Goal: Task Accomplishment & Management: Use online tool/utility

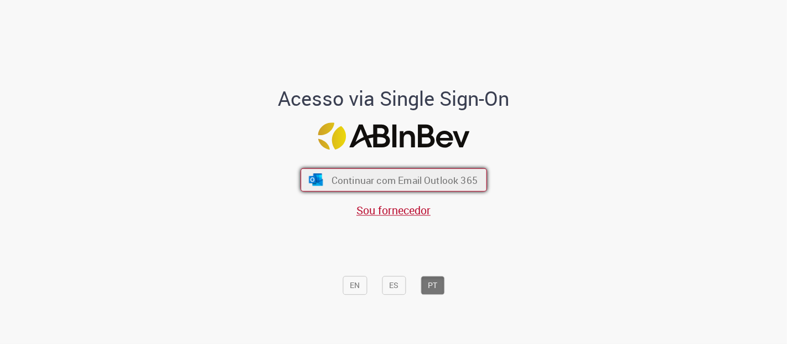
click at [336, 177] on span "Continuar com Email Outlook 365" at bounding box center [404, 179] width 146 height 13
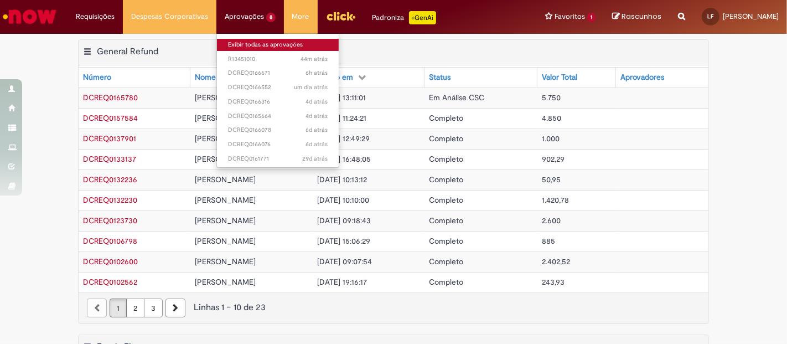
click at [247, 43] on link "Exibir todas as aprovações" at bounding box center [278, 45] width 122 height 12
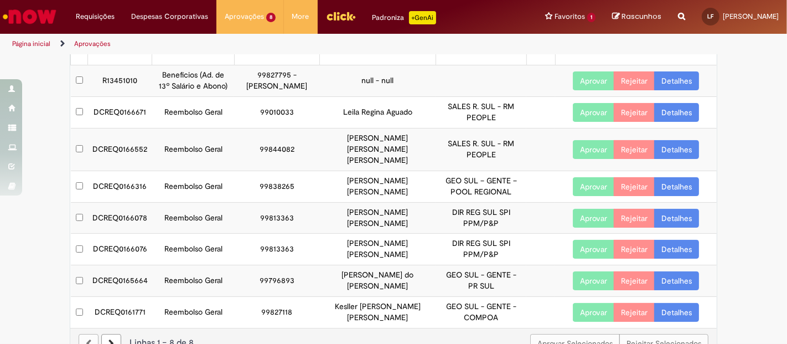
scroll to position [58, 0]
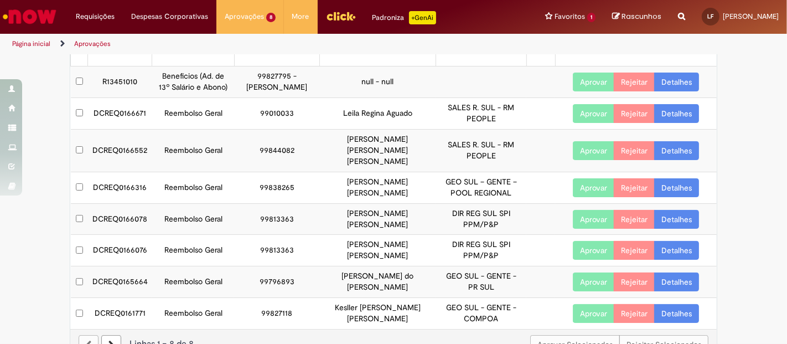
click at [669, 111] on link "Detalhes" at bounding box center [676, 113] width 45 height 19
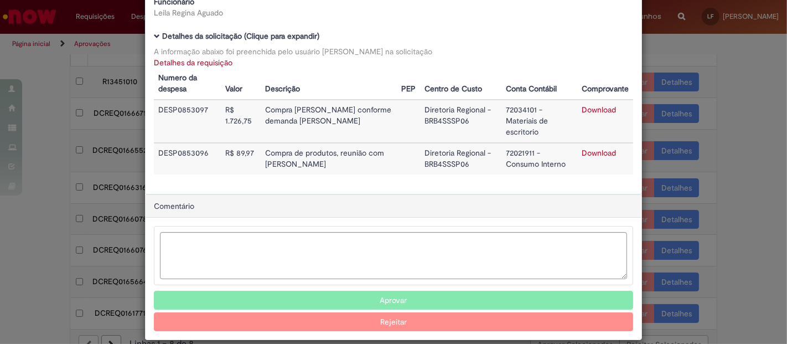
click at [393, 291] on button "Aprovar" at bounding box center [393, 300] width 479 height 19
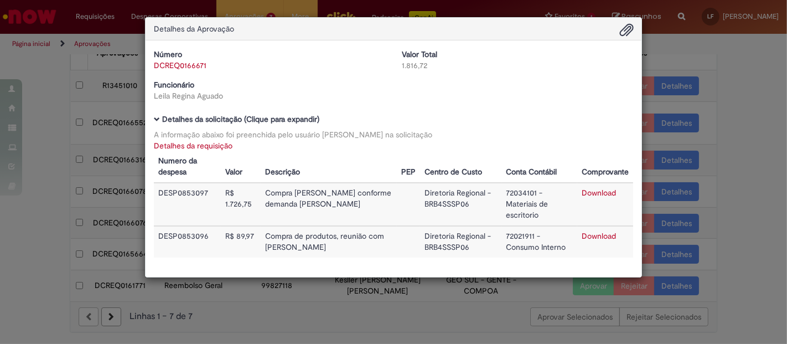
scroll to position [40, 0]
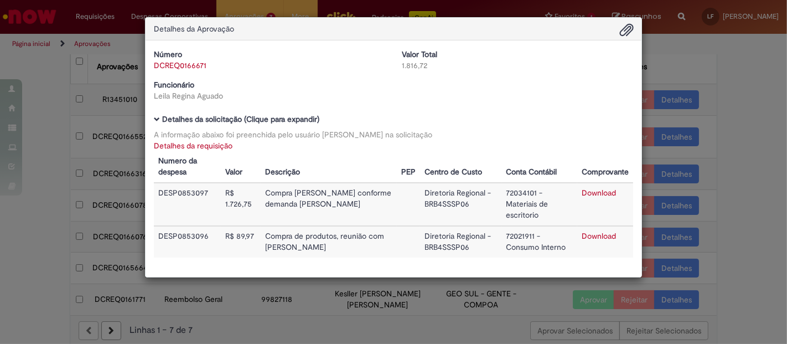
click at [733, 170] on div "Detalhes da Aprovação Número DCREQ0166671 Valor Total 1.816,72 Funcionário [PER…" at bounding box center [393, 172] width 787 height 344
